Goal: Ask a question

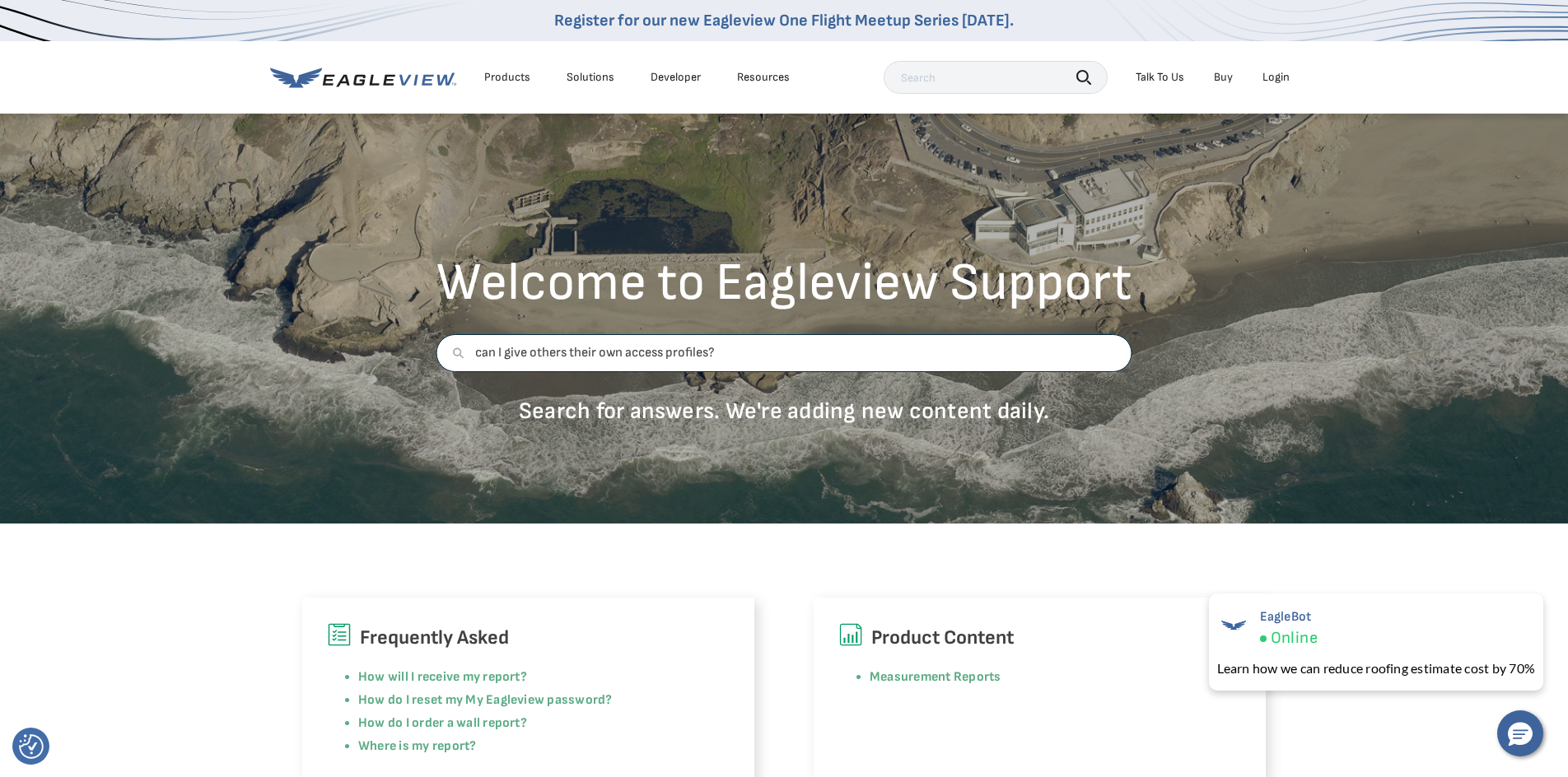
type input "can I give others their own access profiles?"
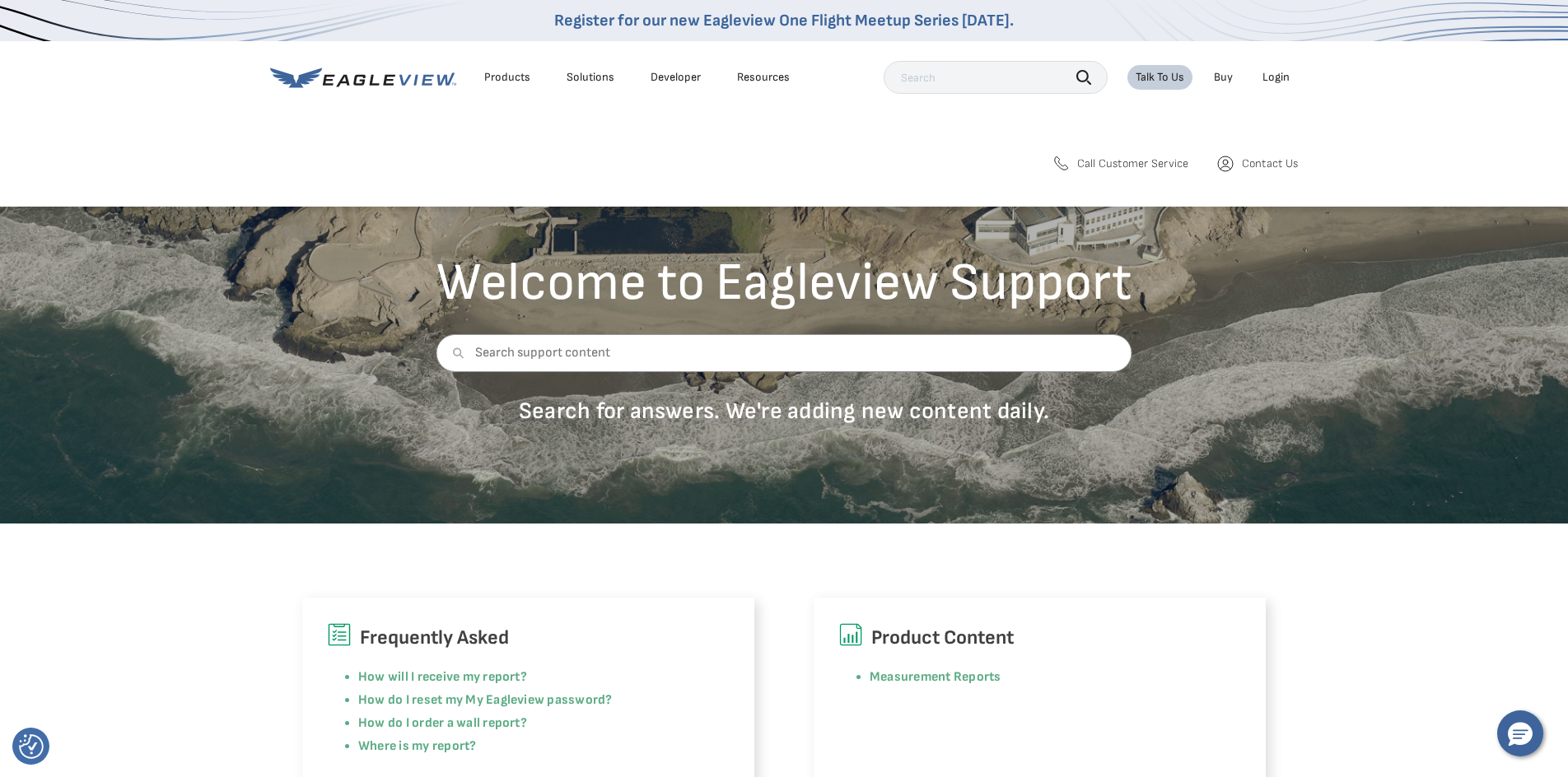
click at [1152, 164] on span "Call Customer Service" at bounding box center [1132, 164] width 112 height 15
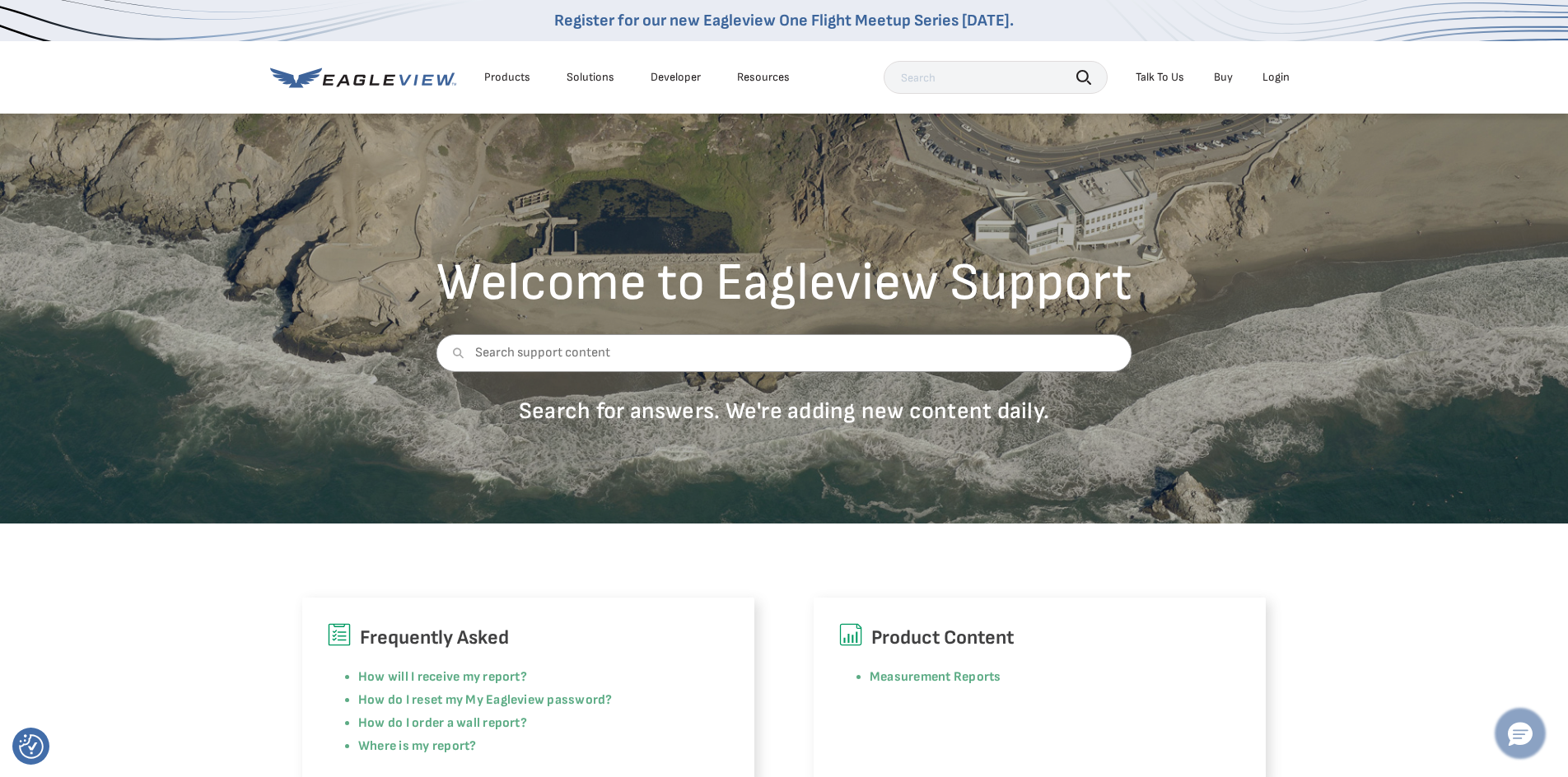
click at [1519, 734] on icon "Hello, have a question? Let’s chat." at bounding box center [1520, 735] width 25 height 25
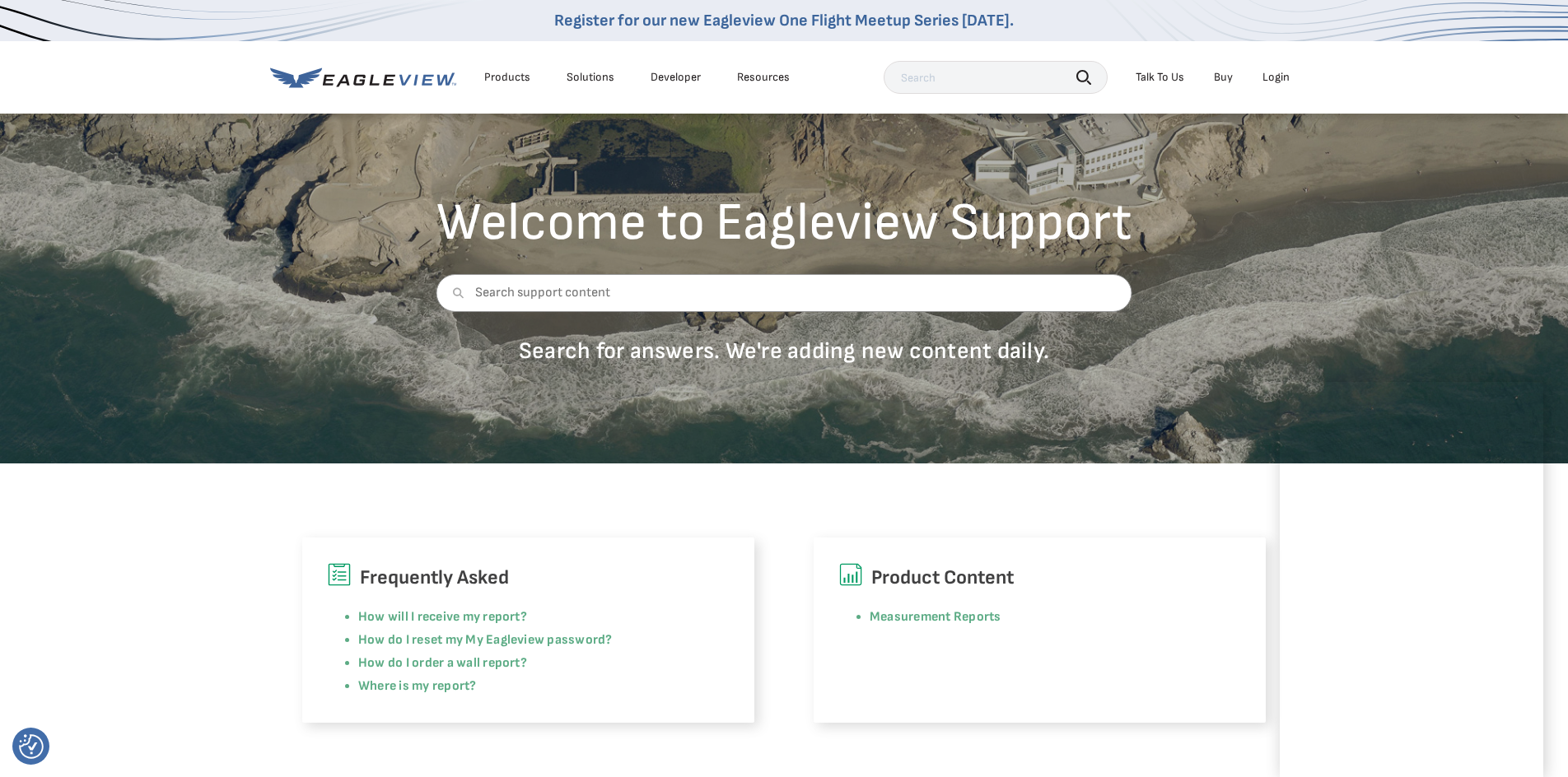
scroll to position [63, 0]
